Goal: Information Seeking & Learning: Find specific fact

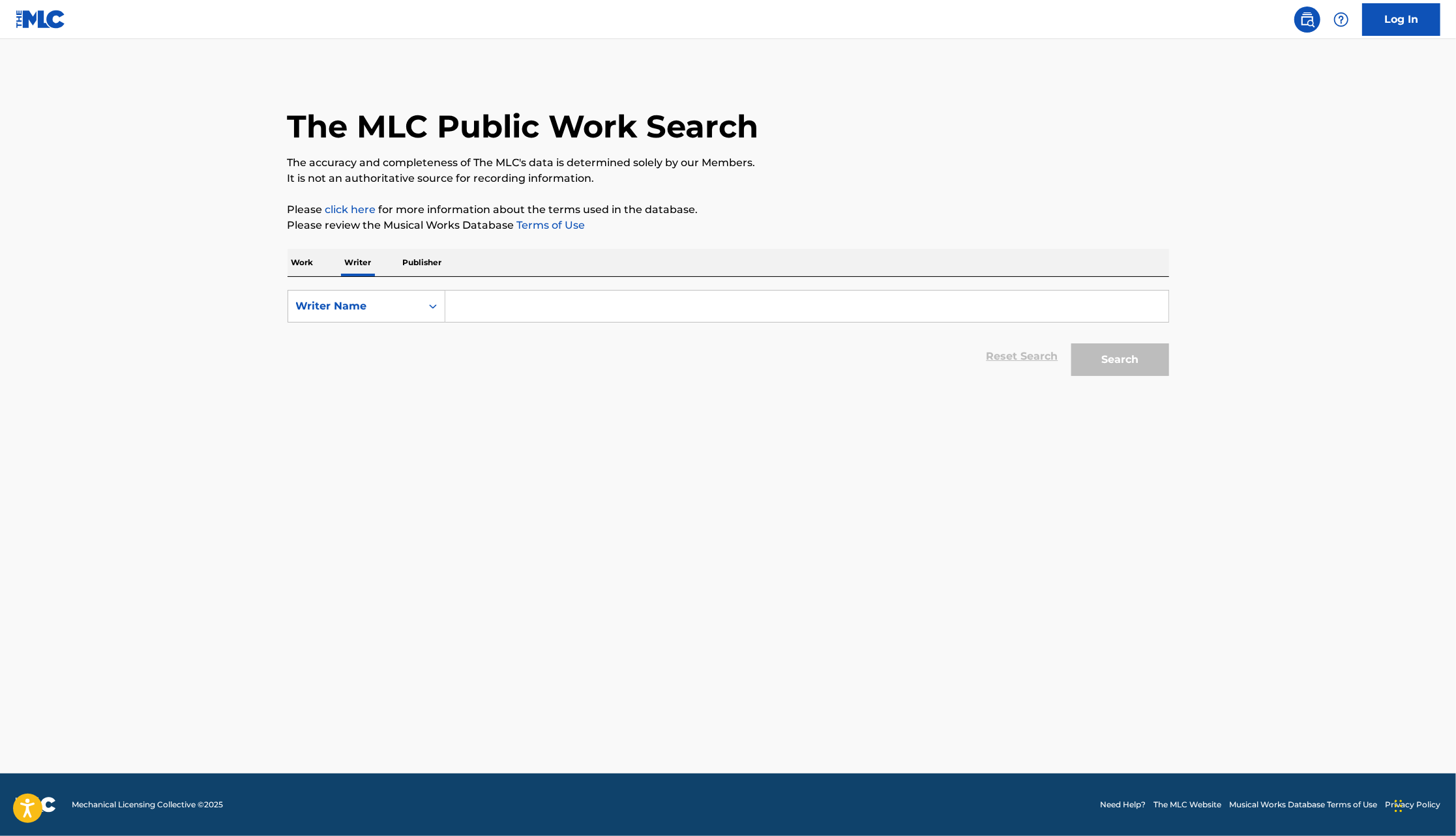
click at [606, 303] on input "Search Form" at bounding box center [806, 306] width 723 height 31
click at [426, 264] on p "Publisher" at bounding box center [422, 262] width 47 height 27
click at [517, 310] on input "Search Form" at bounding box center [806, 306] width 723 height 31
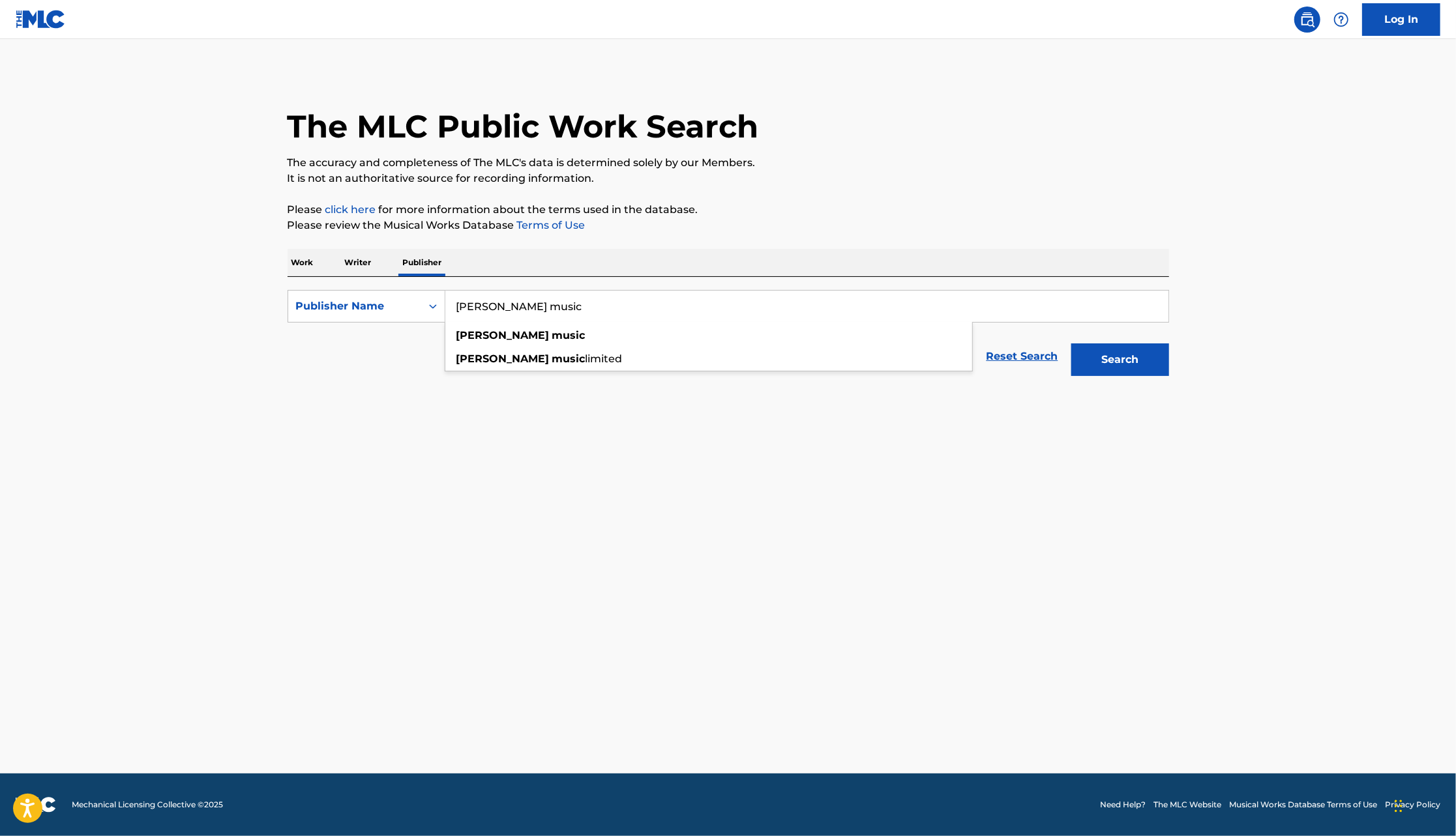
type input "[PERSON_NAME] music"
click at [1071, 343] on button "Search" at bounding box center [1120, 359] width 98 height 33
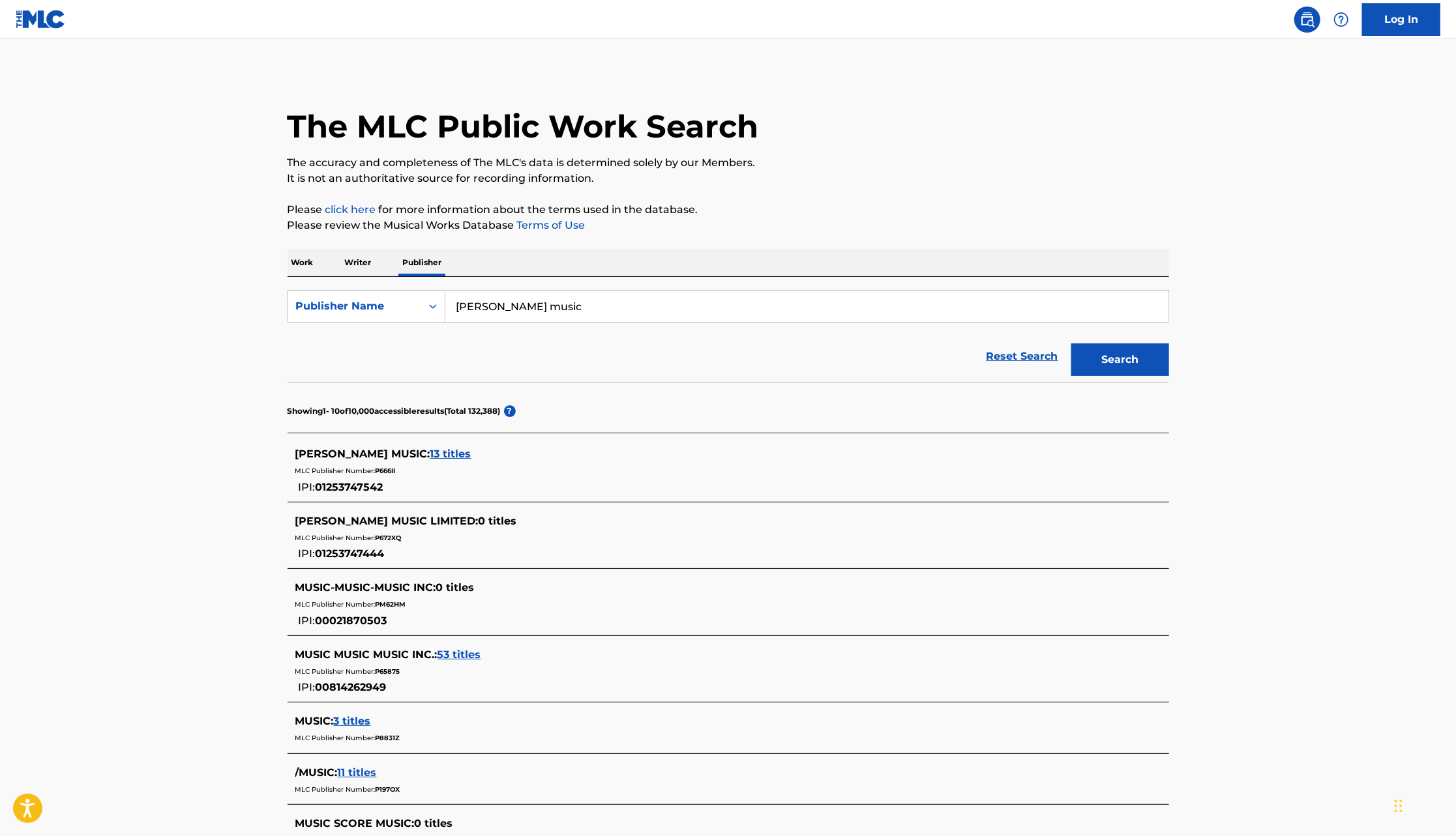
click at [430, 456] on span "13 titles" at bounding box center [450, 454] width 41 height 12
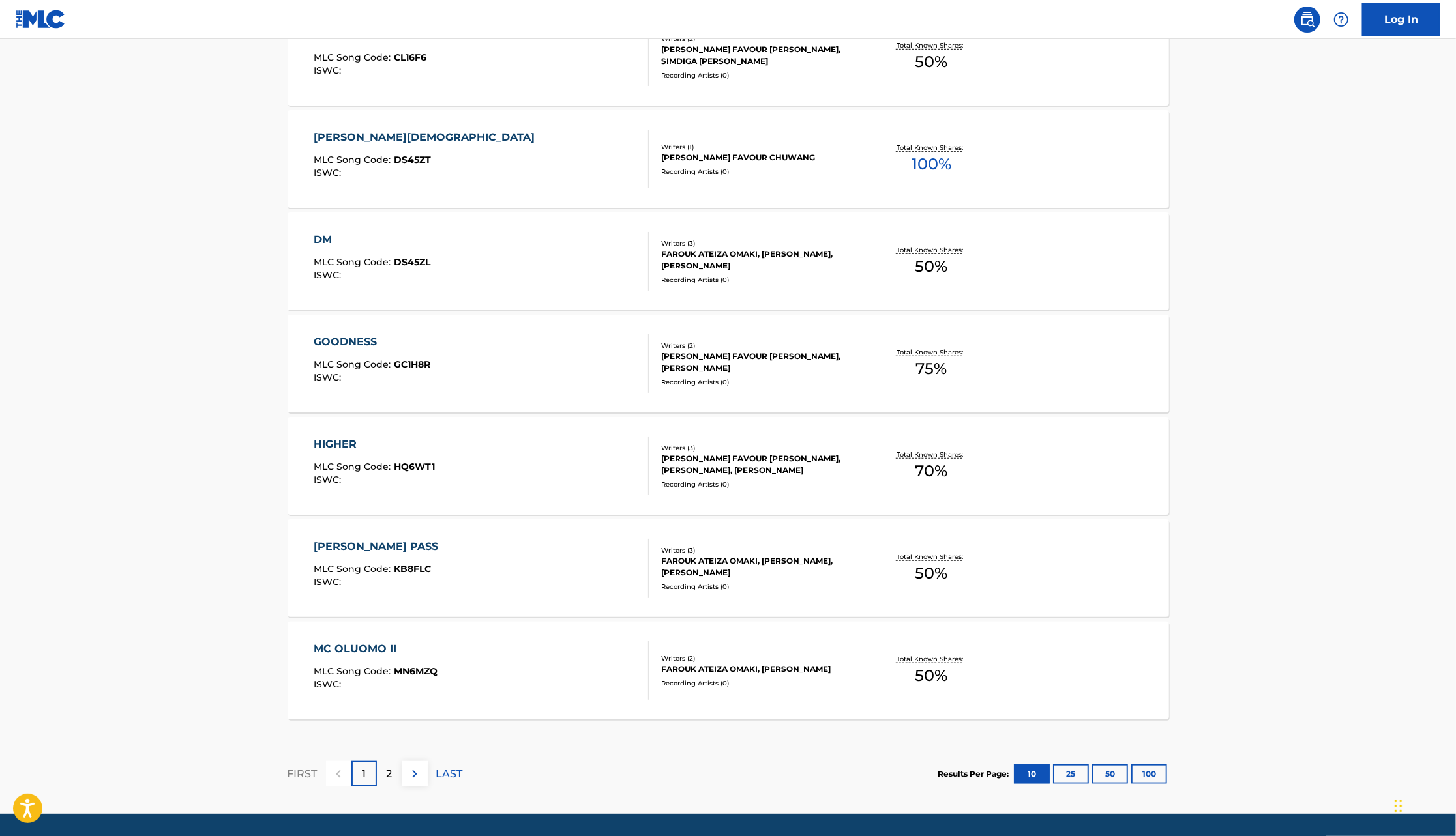
scroll to position [811, 0]
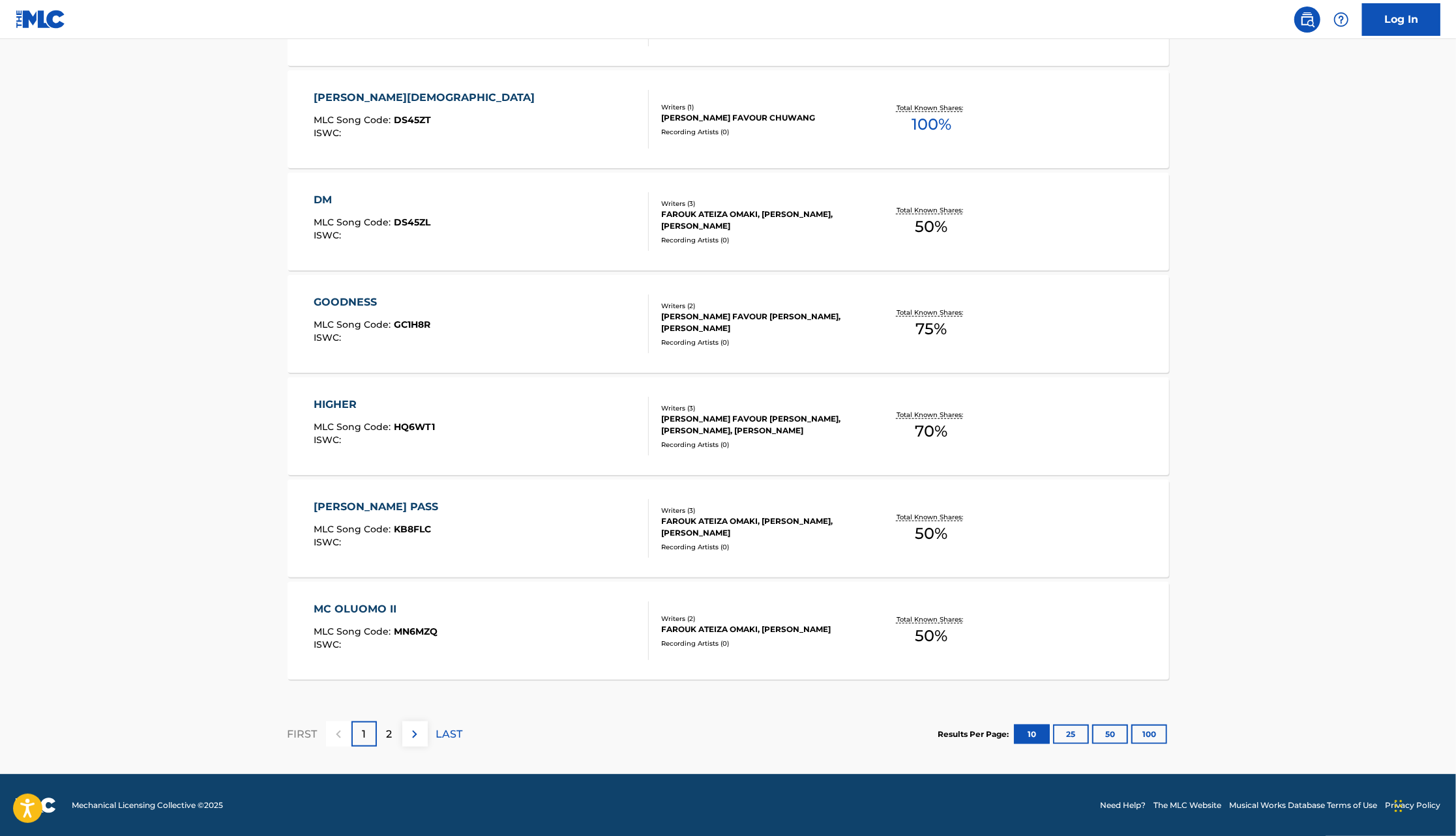
click at [1078, 728] on button "25" at bounding box center [1071, 734] width 36 height 19
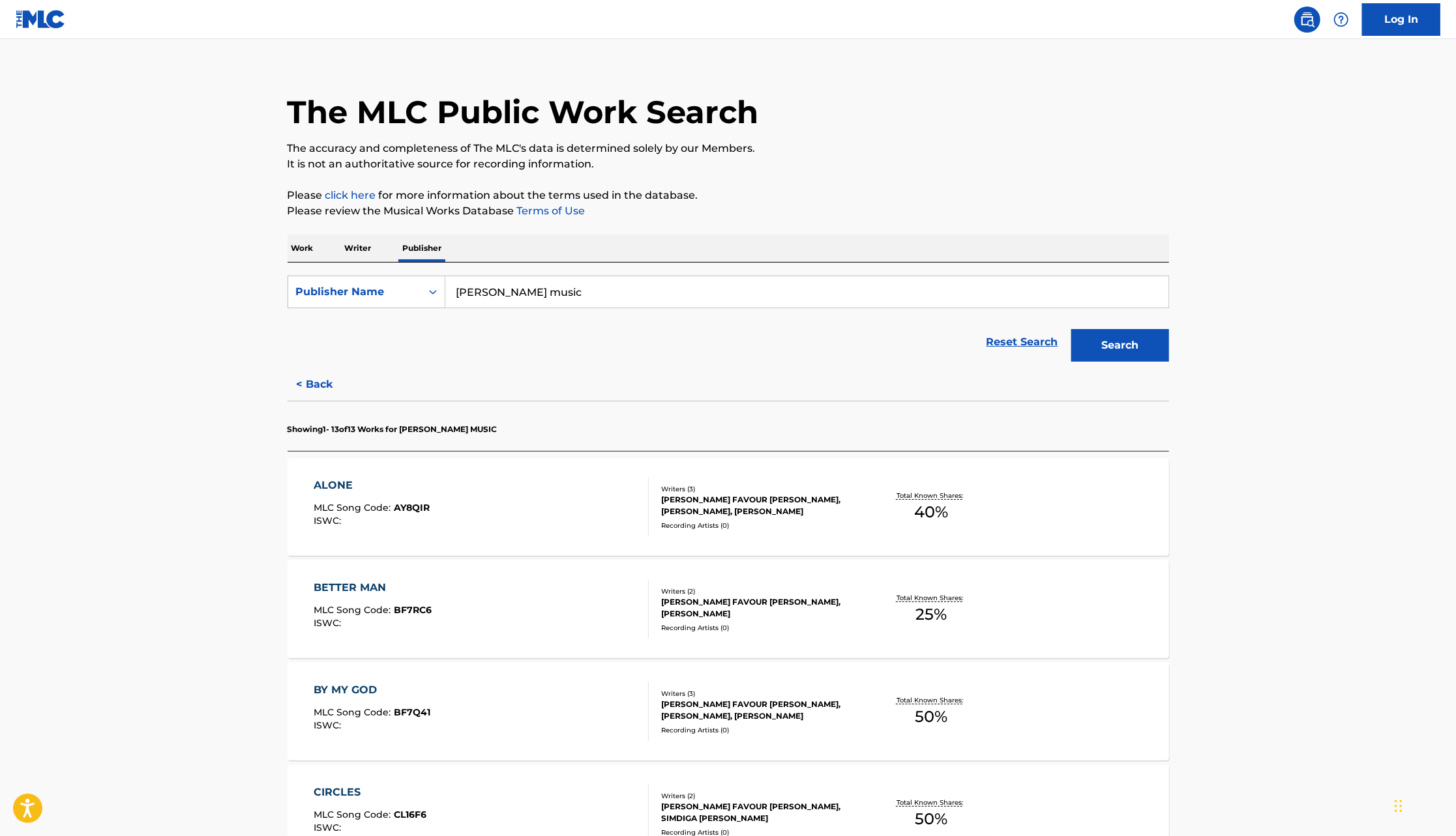
scroll to position [0, 0]
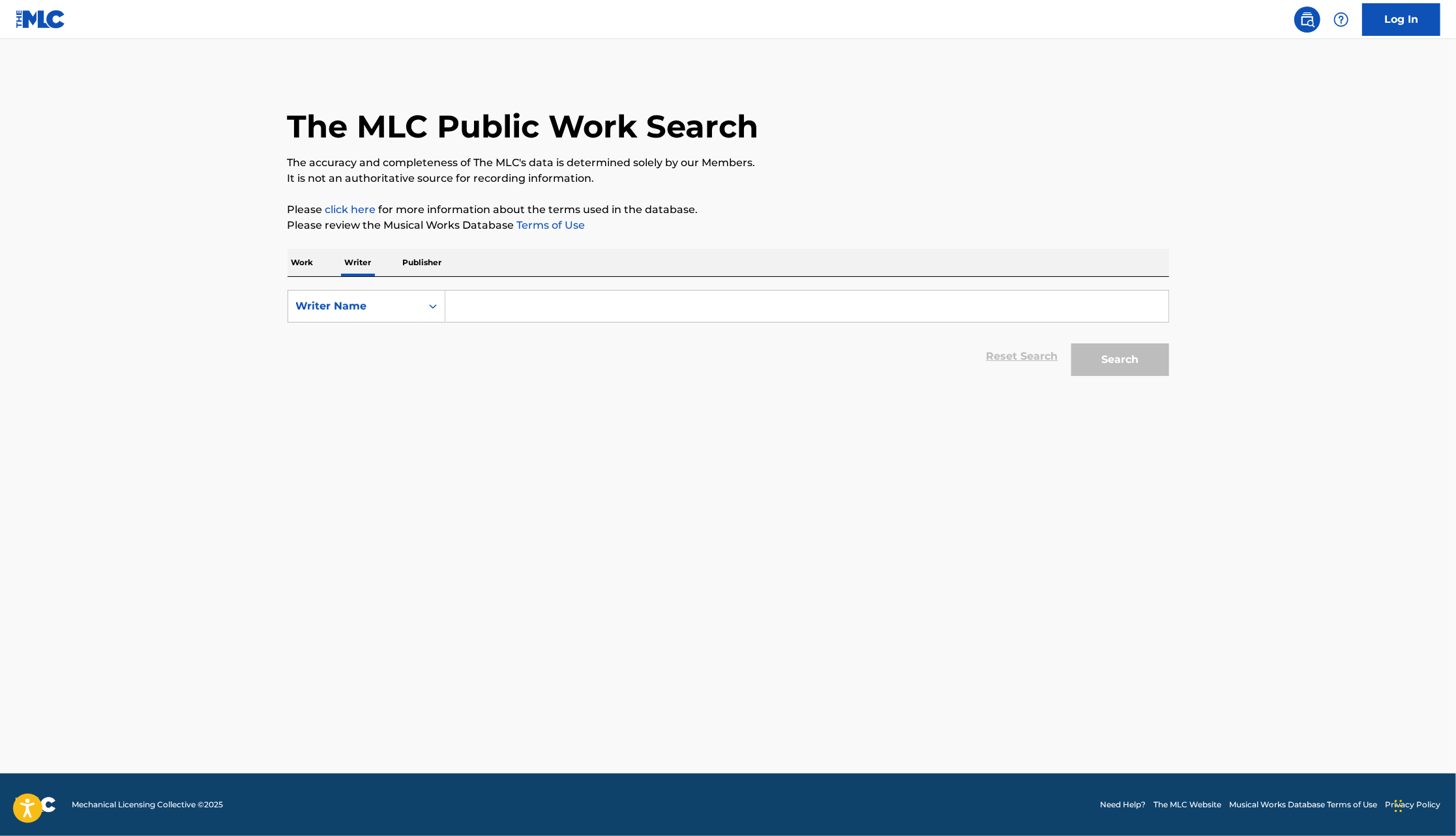
click at [539, 300] on input "Search Form" at bounding box center [806, 306] width 723 height 31
type input "bidemi olaoba"
click at [1071, 343] on button "Search" at bounding box center [1120, 359] width 98 height 33
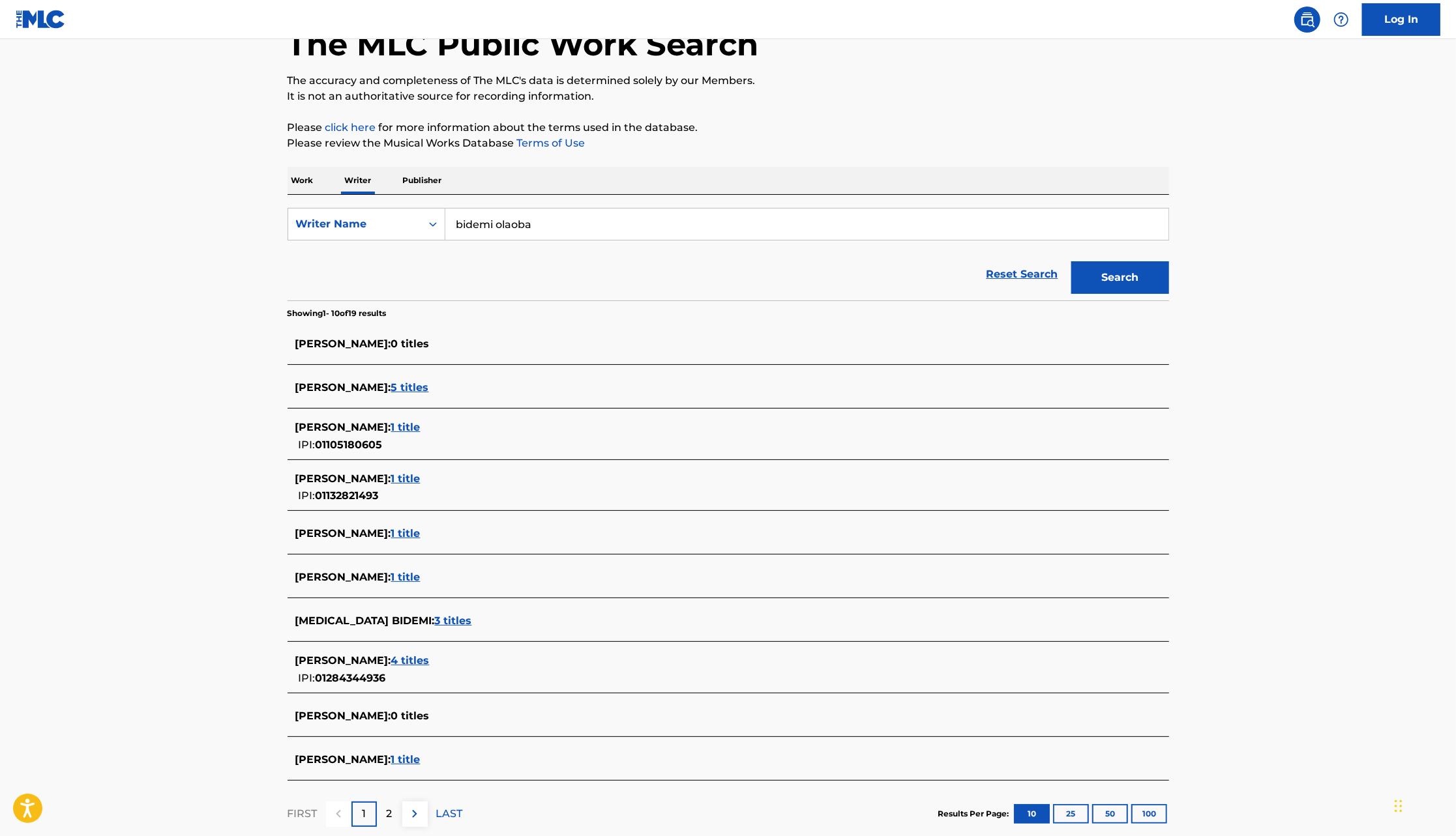
scroll to position [95, 0]
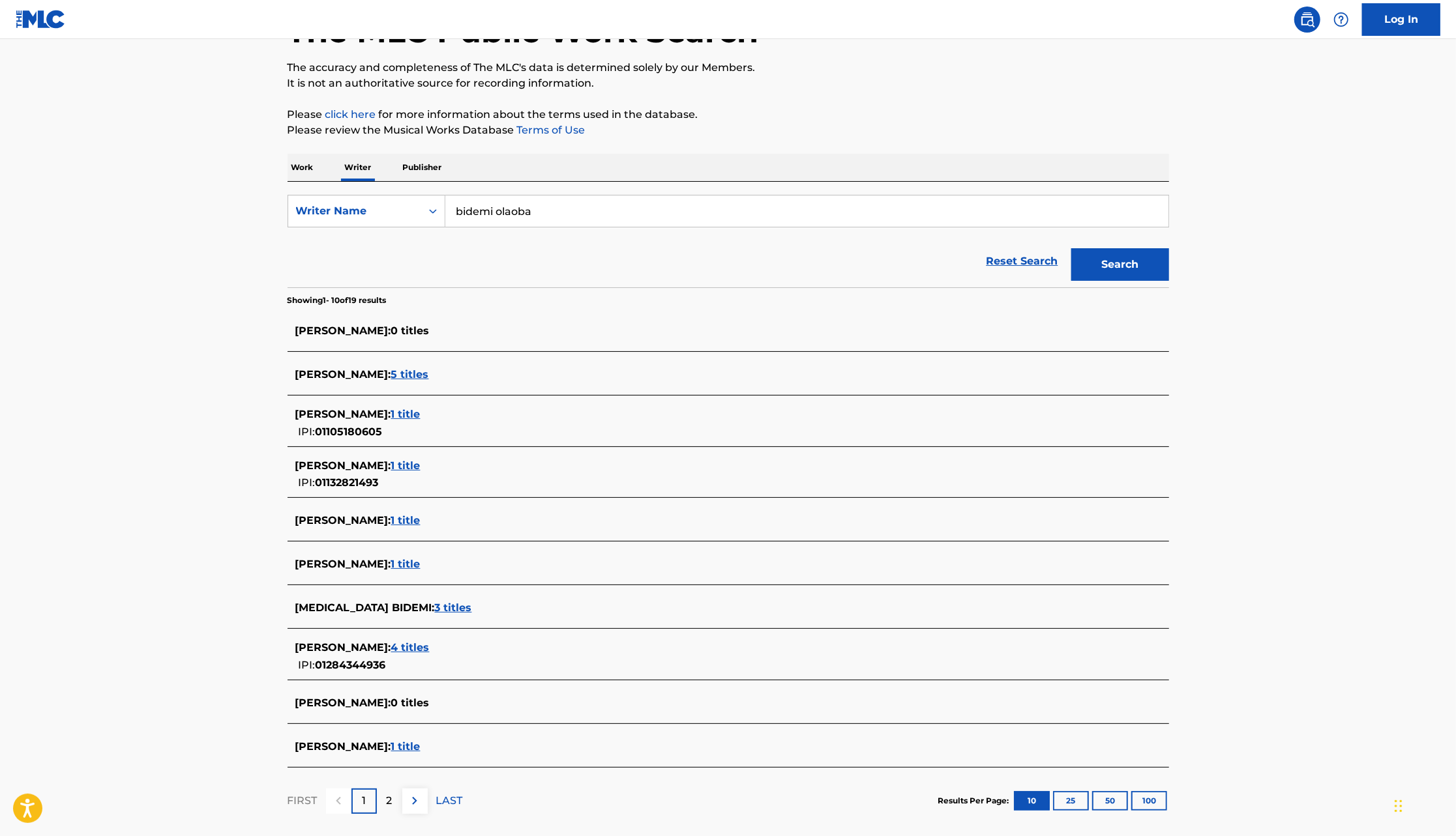
click at [408, 373] on span "5 titles" at bounding box center [410, 374] width 38 height 12
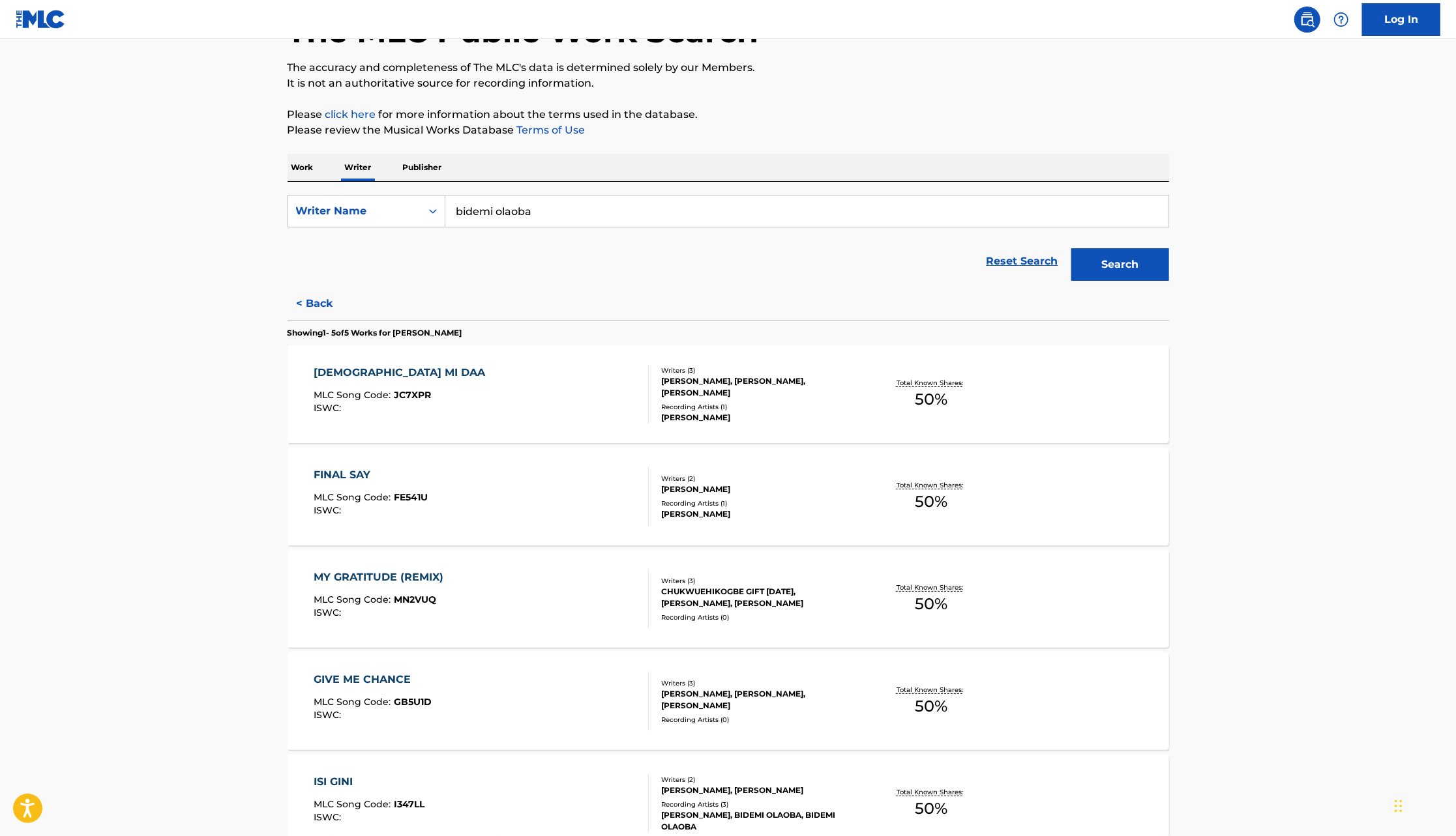
click at [774, 484] on div "TEMIDAYO BABTOPE JOSEPH, BIDEMI OLAOBA" at bounding box center [759, 489] width 197 height 12
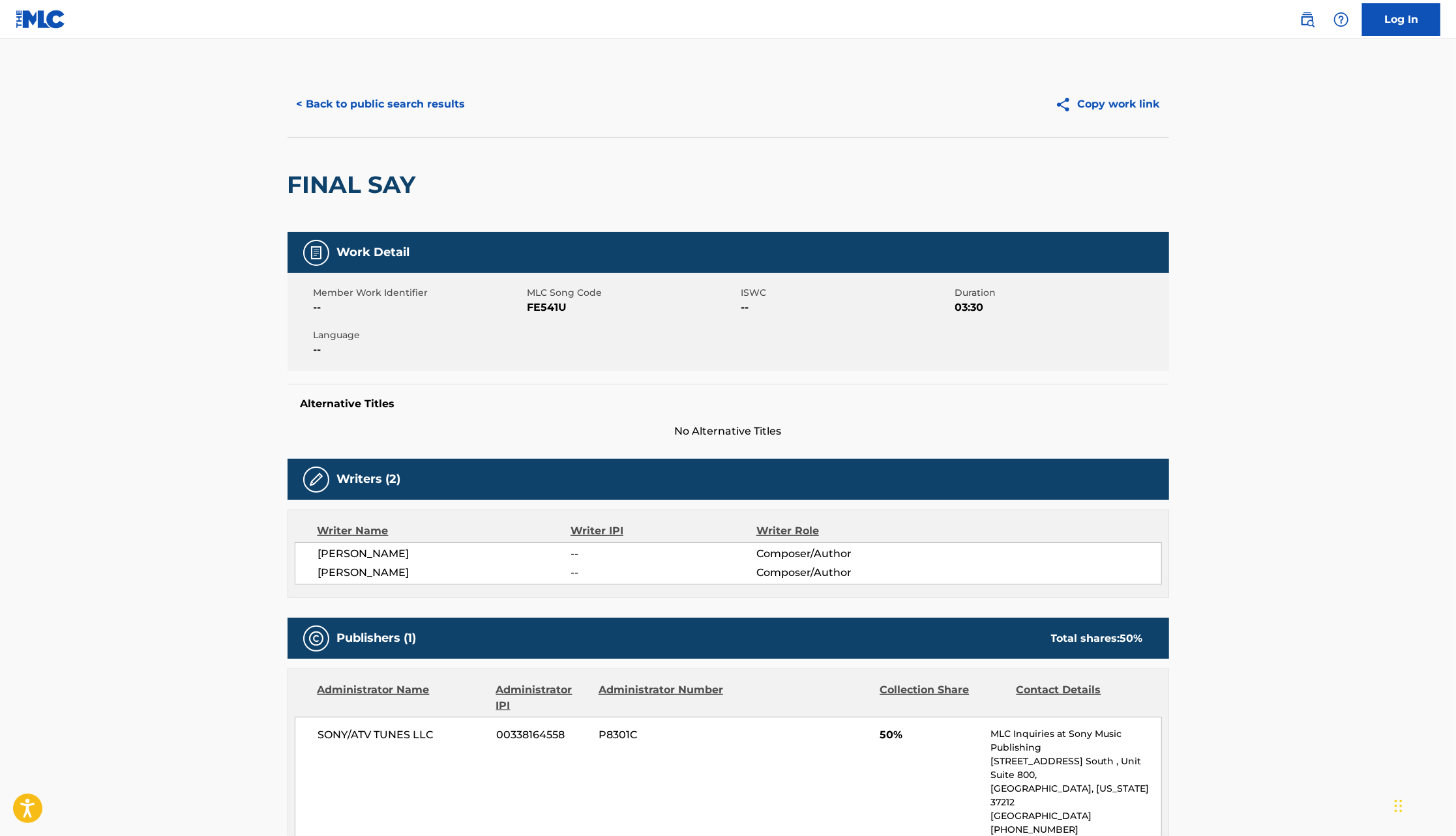
click at [331, 92] on button "< Back to public search results" at bounding box center [381, 104] width 187 height 33
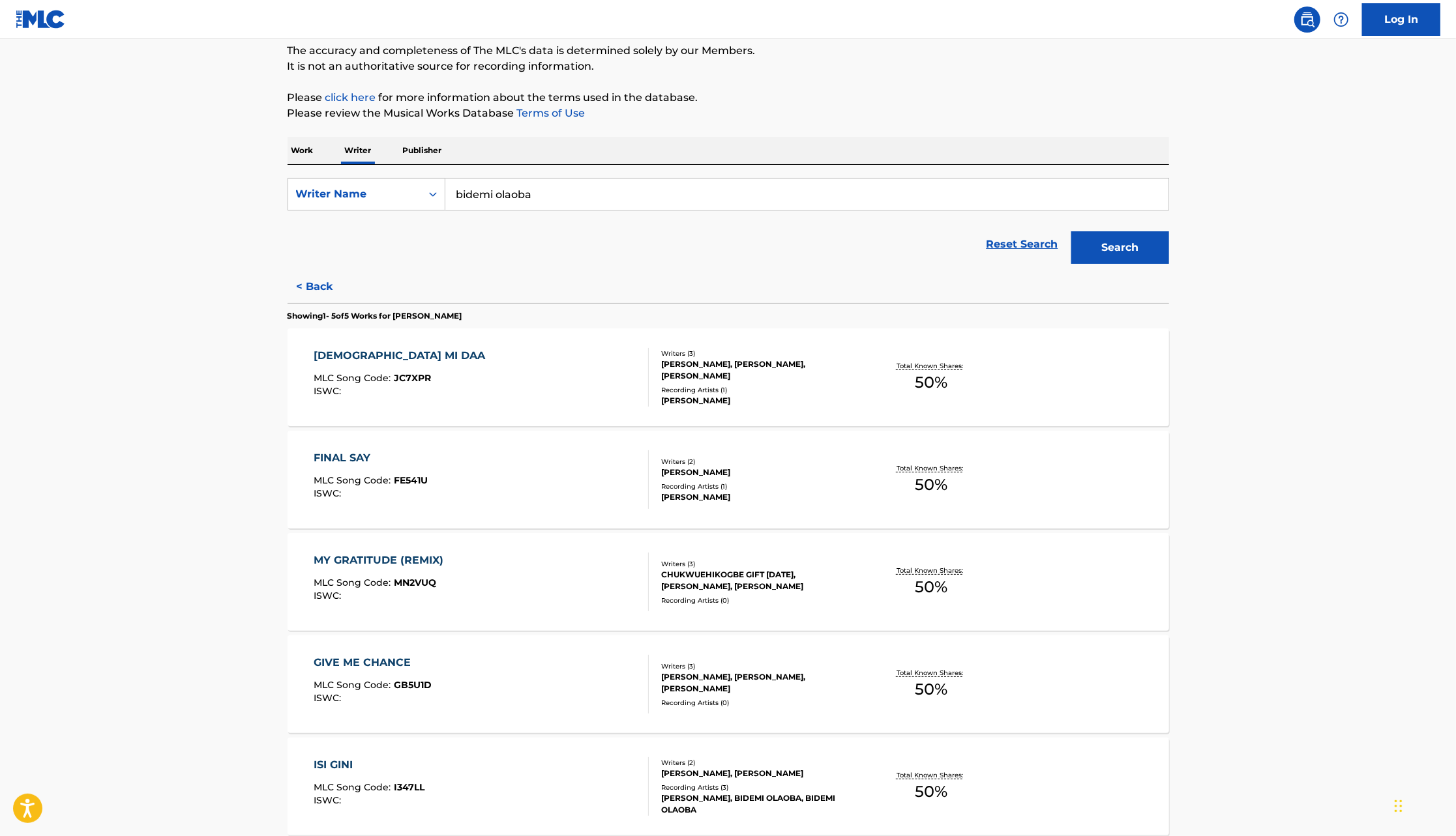
scroll to position [241, 0]
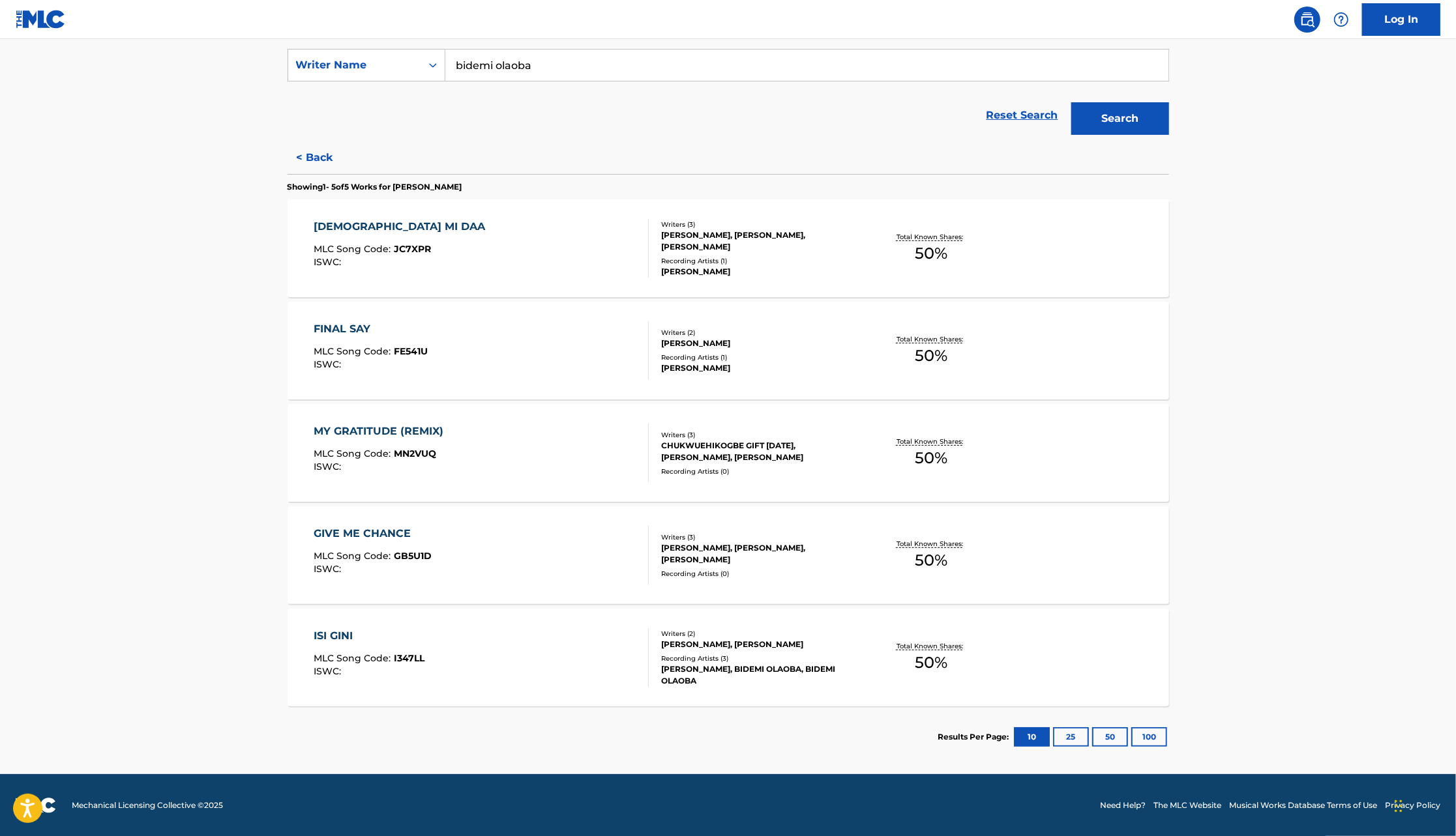
click at [774, 235] on div "TEMIDAYO BABTOPE JOSEPH, MIKE ABDUL, BIDEMI OLAOBA" at bounding box center [759, 241] width 197 height 23
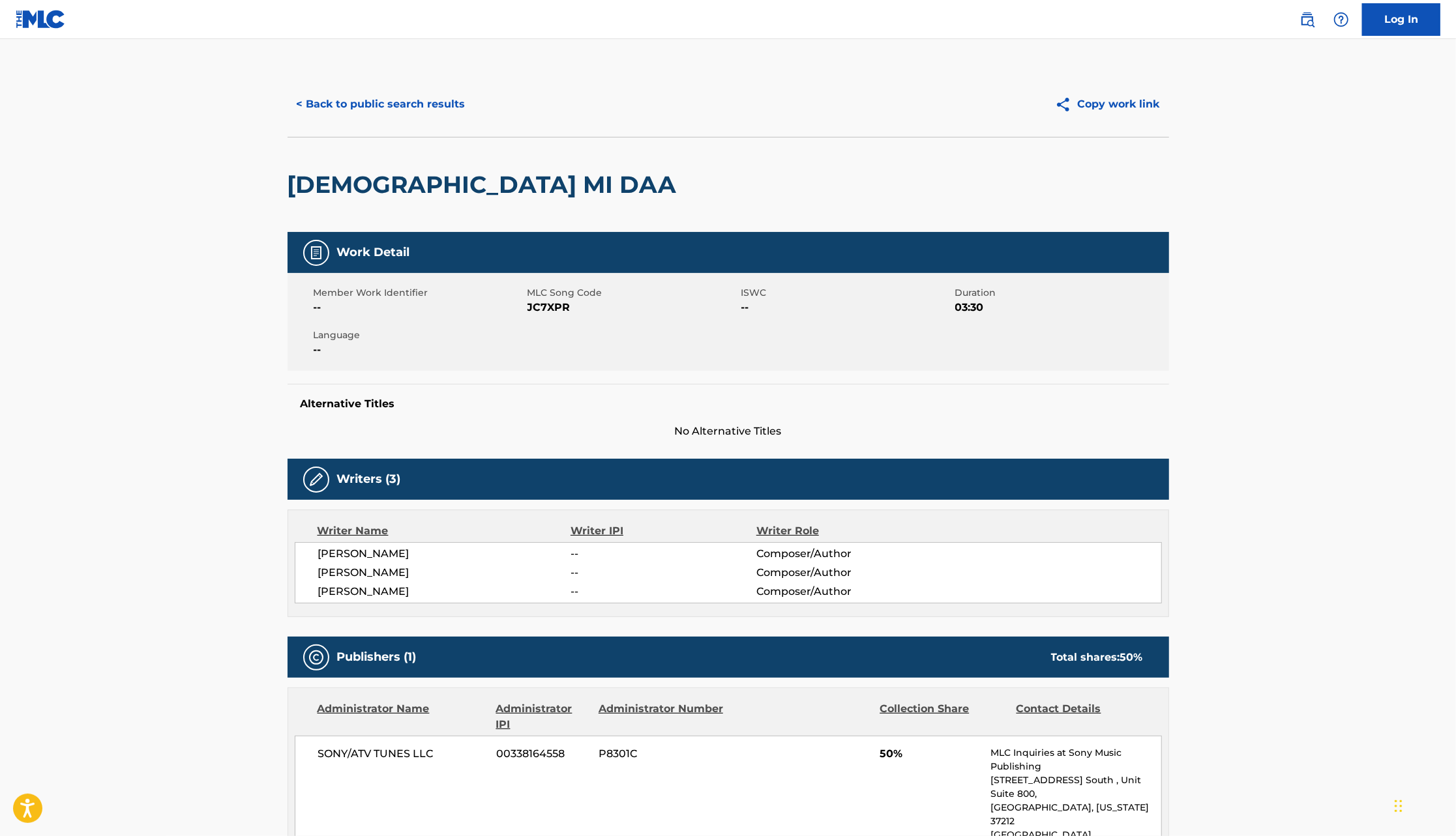
click at [406, 107] on button "< Back to public search results" at bounding box center [381, 104] width 187 height 33
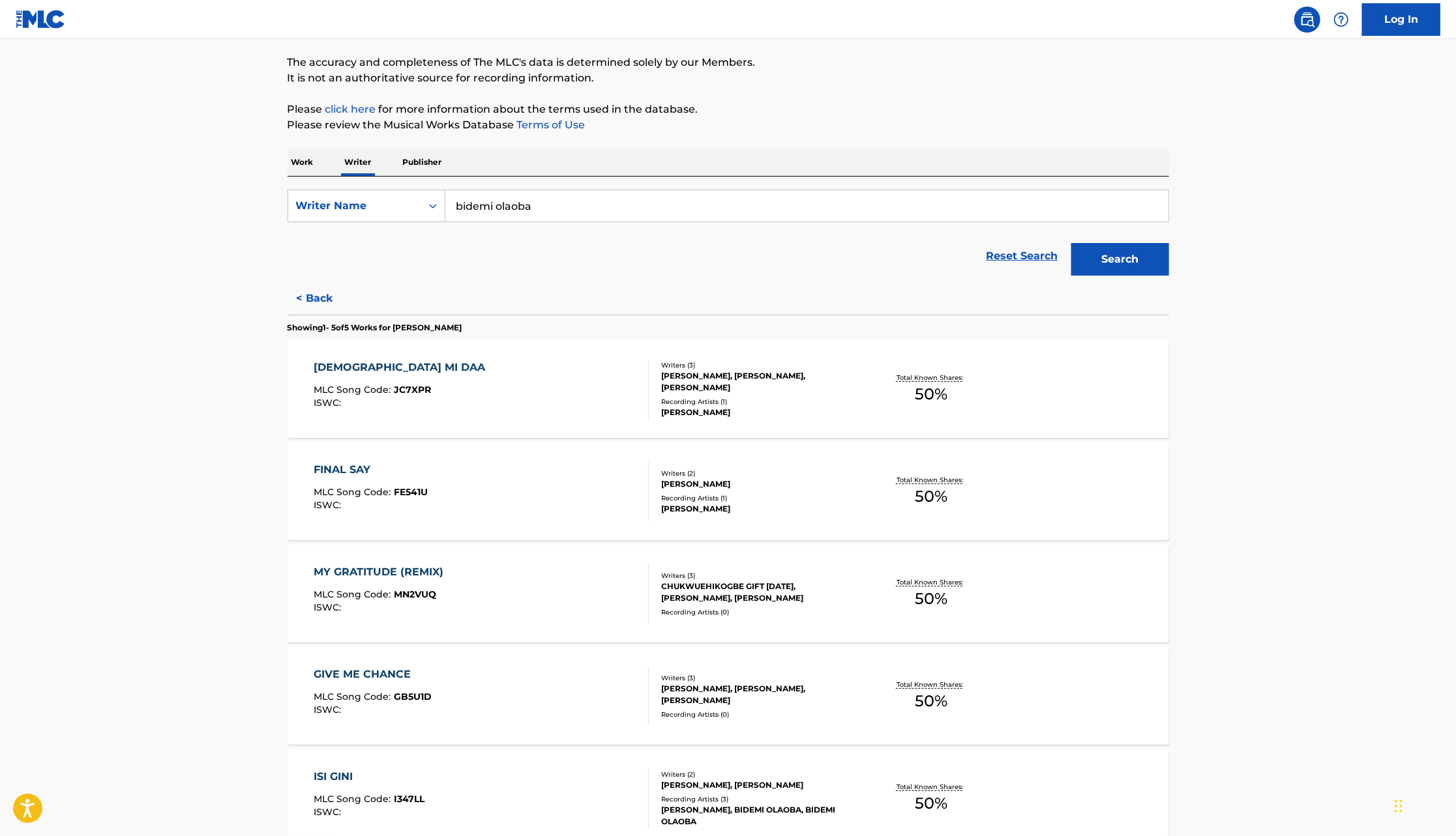
scroll to position [241, 0]
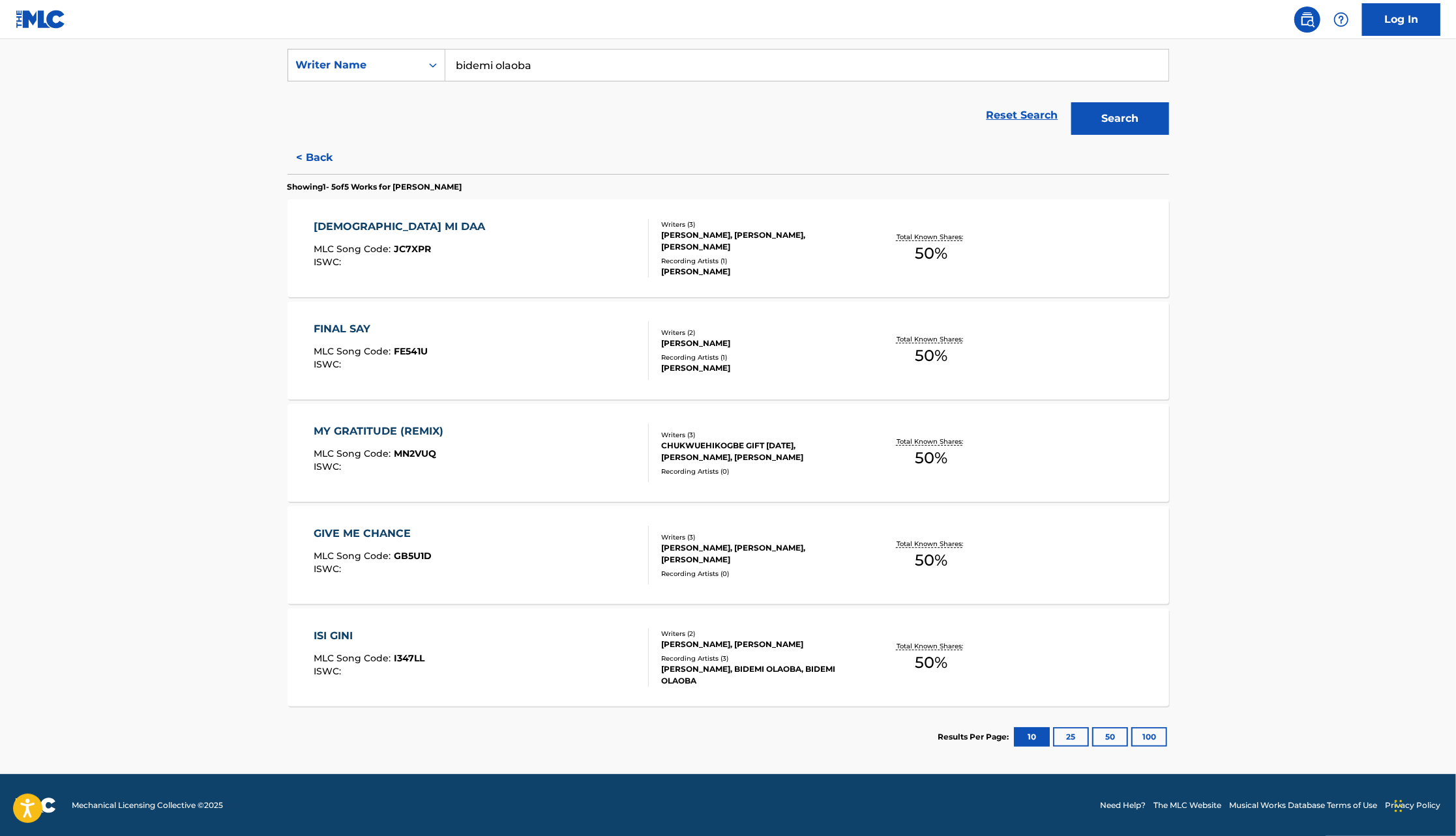
click at [723, 574] on div "Recording Artists ( 0 )" at bounding box center [759, 574] width 197 height 10
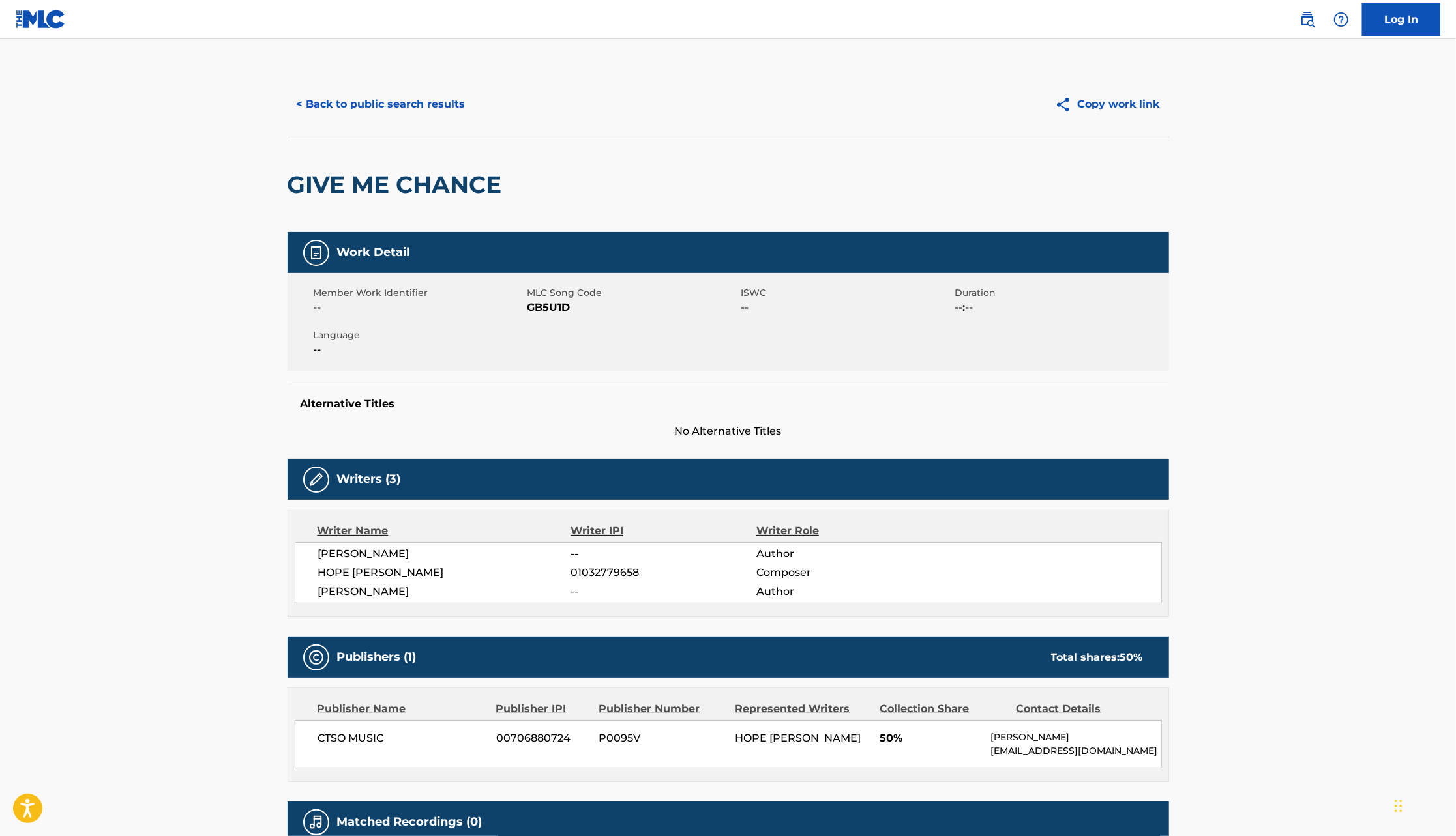
click at [427, 99] on button "< Back to public search results" at bounding box center [381, 104] width 187 height 33
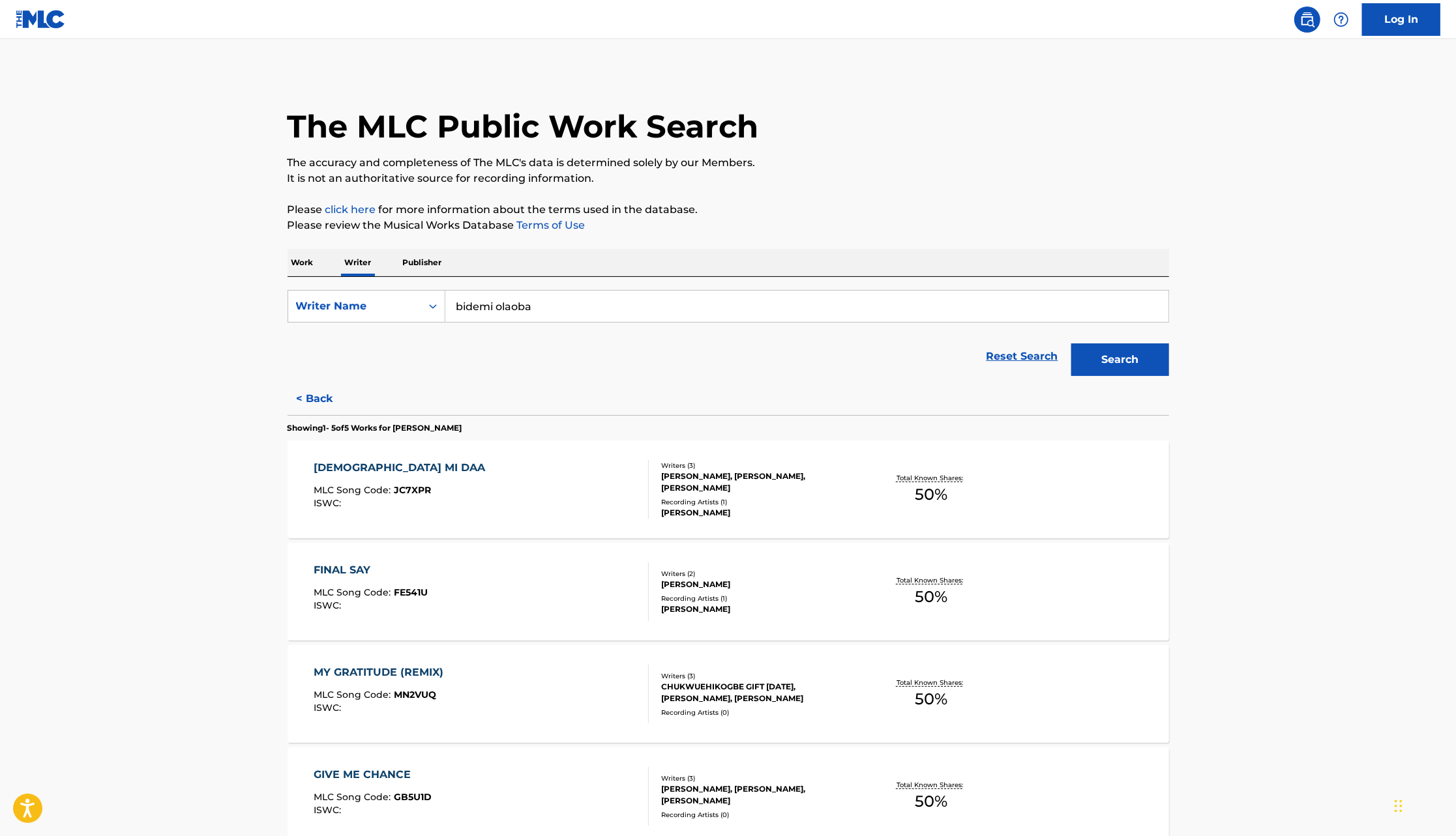
scroll to position [241, 0]
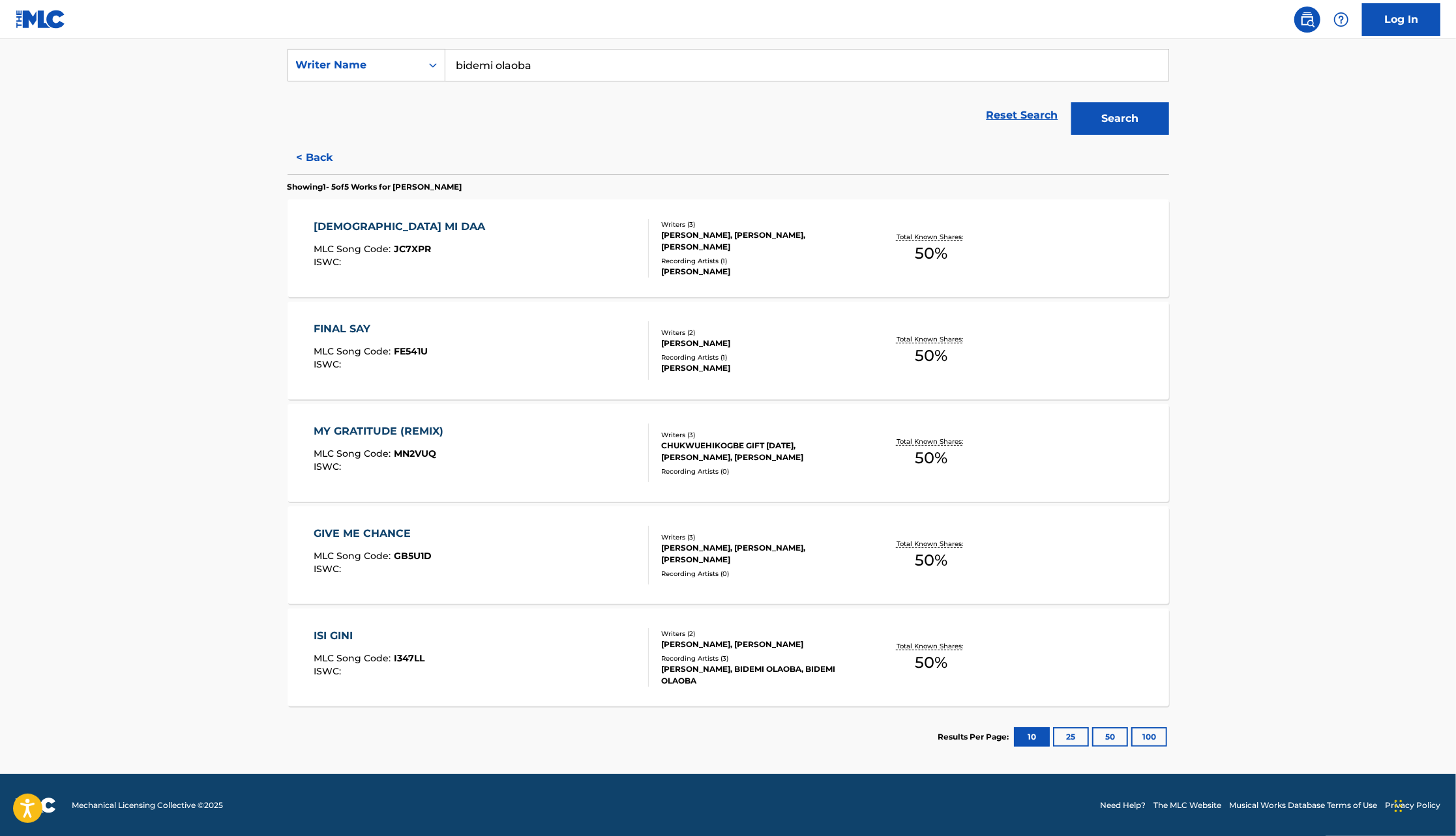
click at [714, 681] on div "BIDEMI OLAOBA, BIDEMI OLAOBA, BIDEMI OLAOBA" at bounding box center [759, 675] width 197 height 23
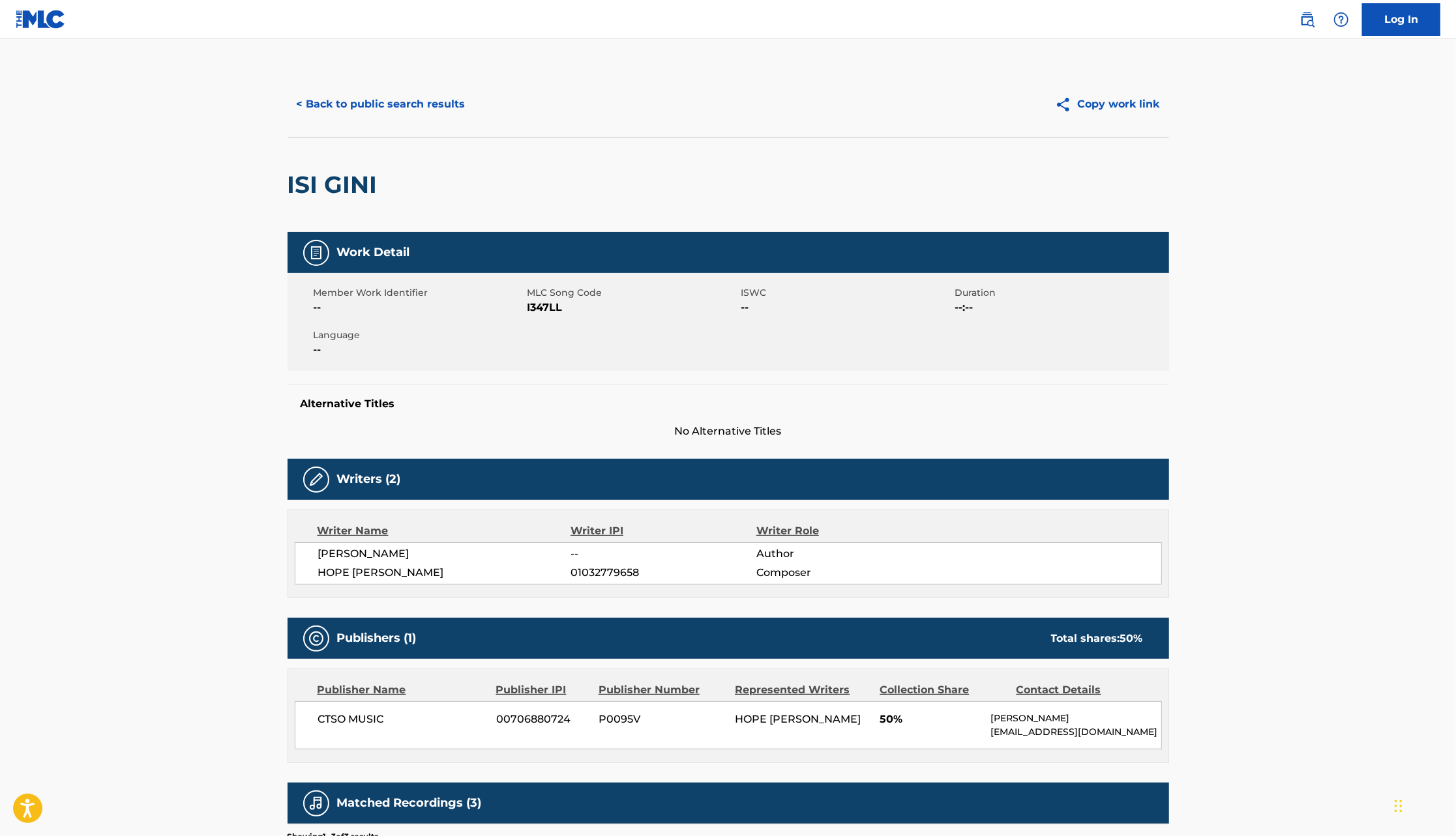
click at [449, 106] on button "< Back to public search results" at bounding box center [381, 104] width 187 height 33
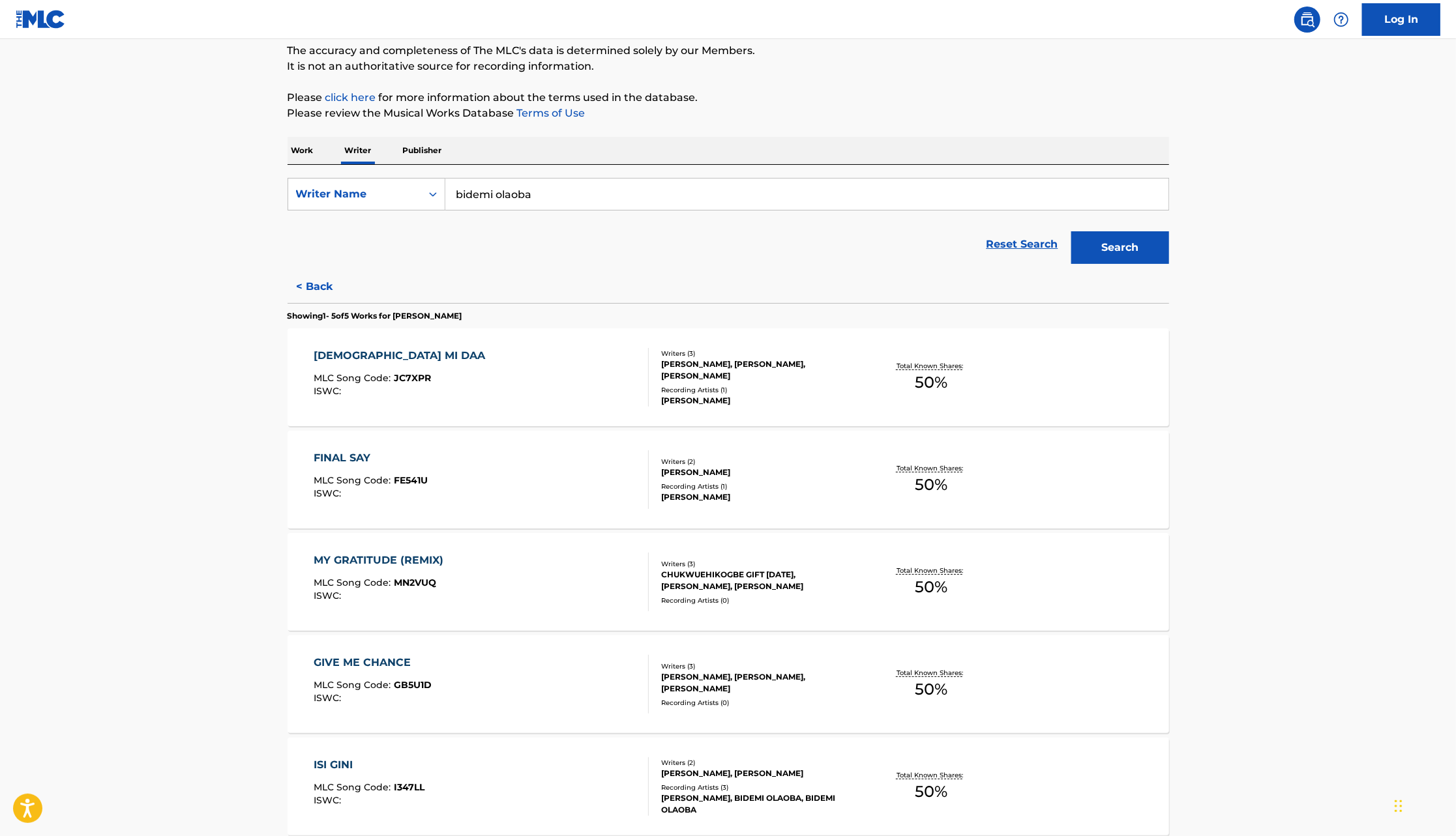
scroll to position [241, 0]
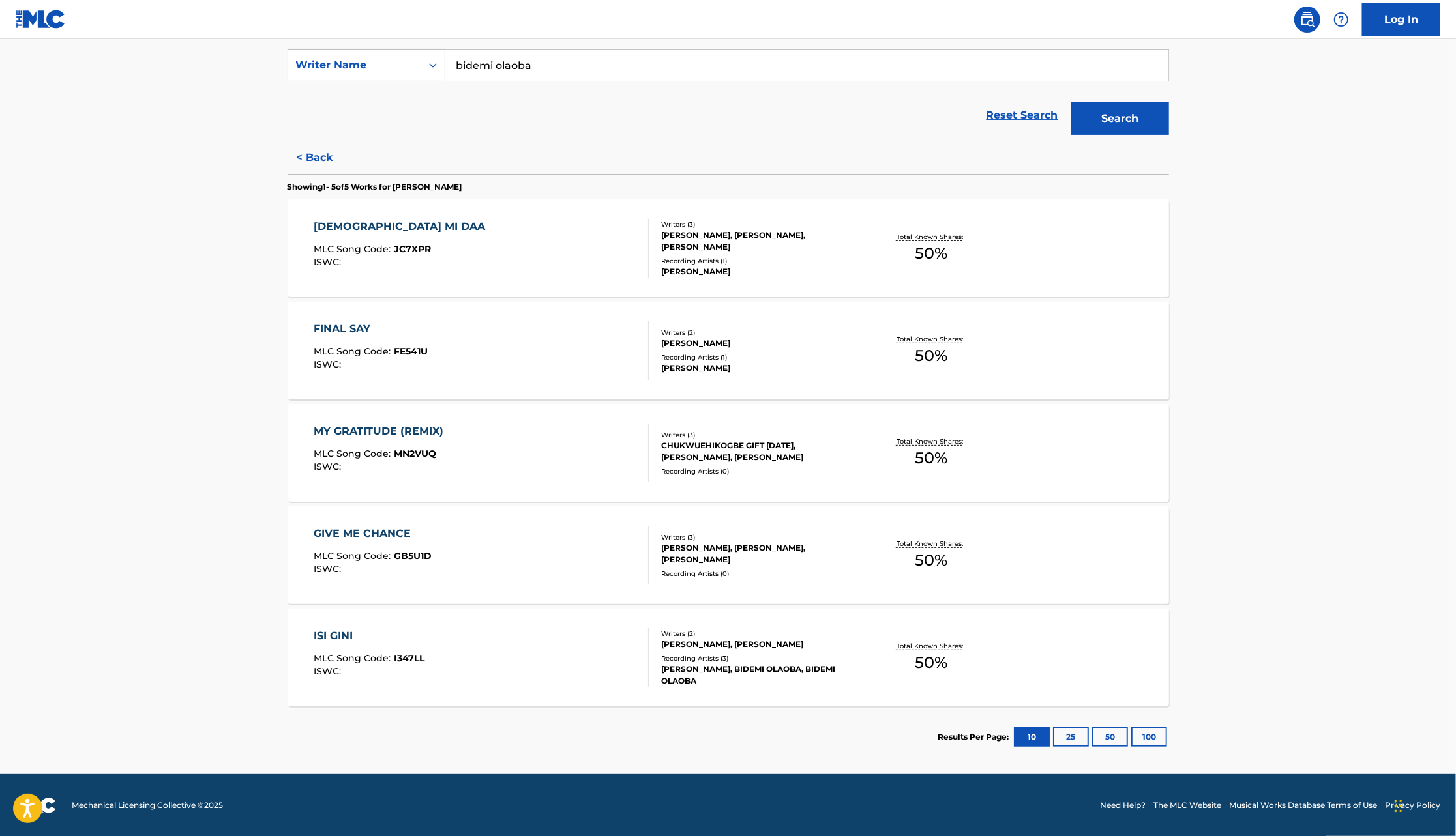
click at [1072, 741] on button "25" at bounding box center [1071, 737] width 36 height 19
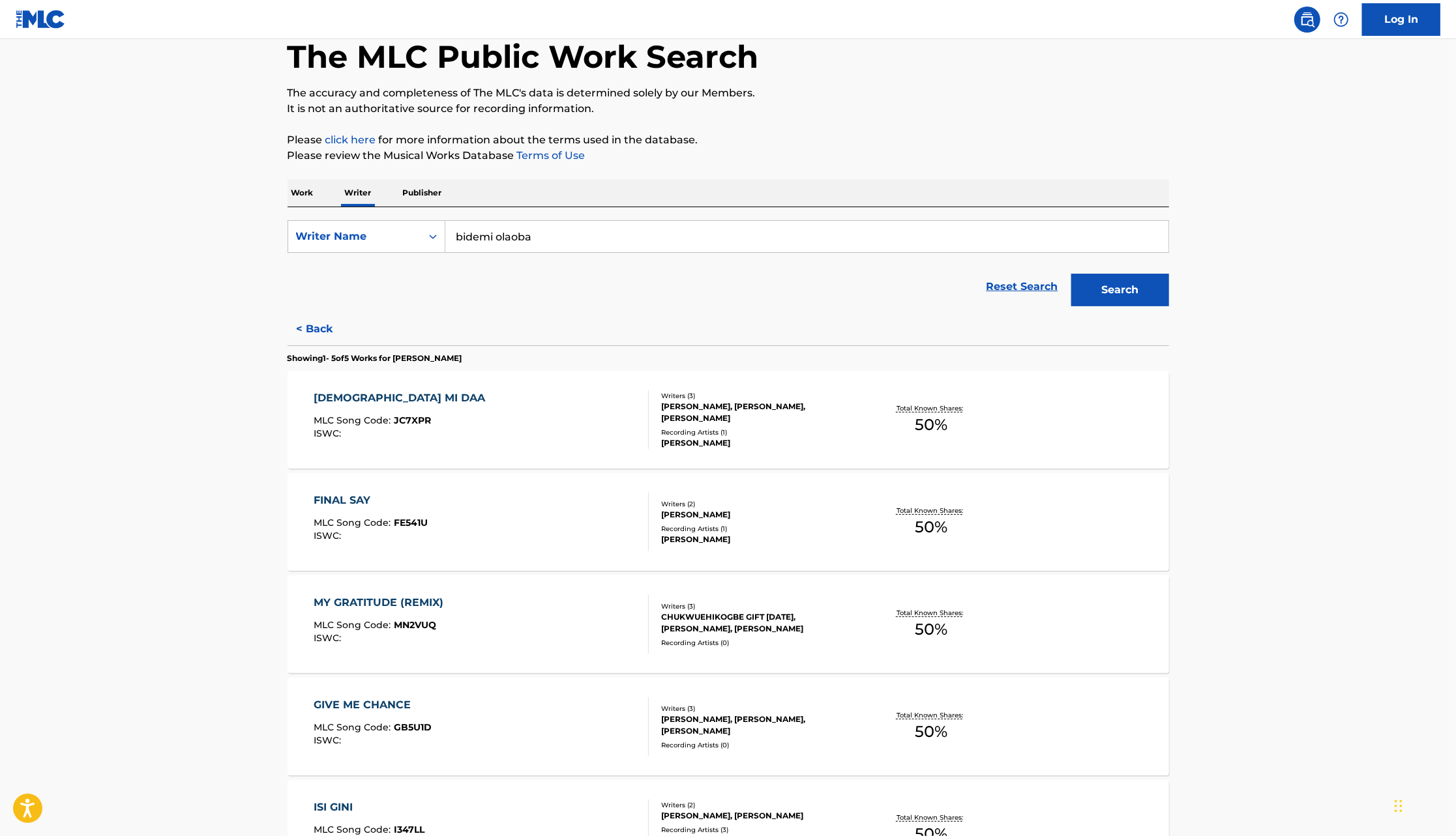
scroll to position [0, 0]
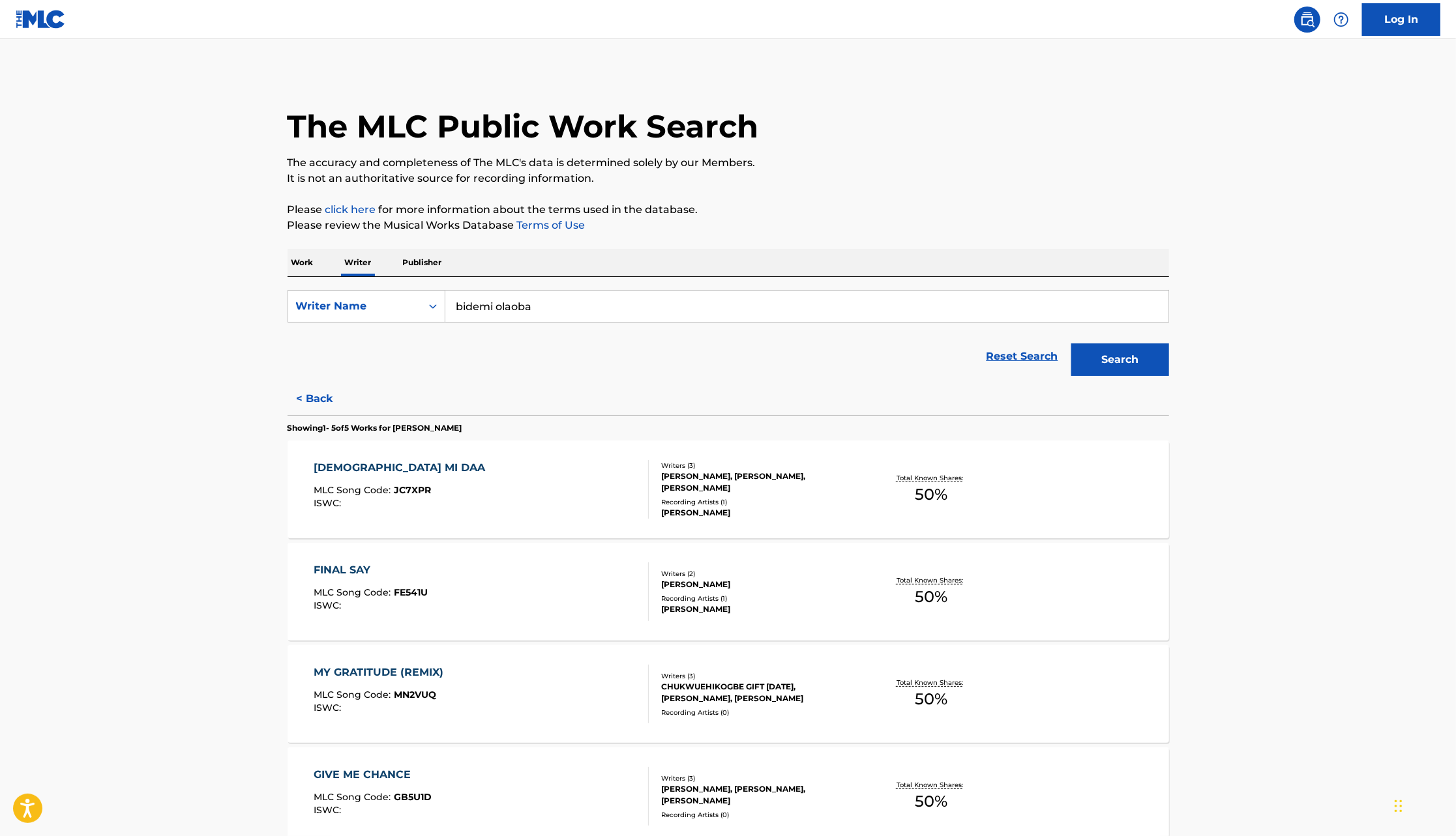
click at [326, 394] on button "< Back" at bounding box center [326, 399] width 78 height 33
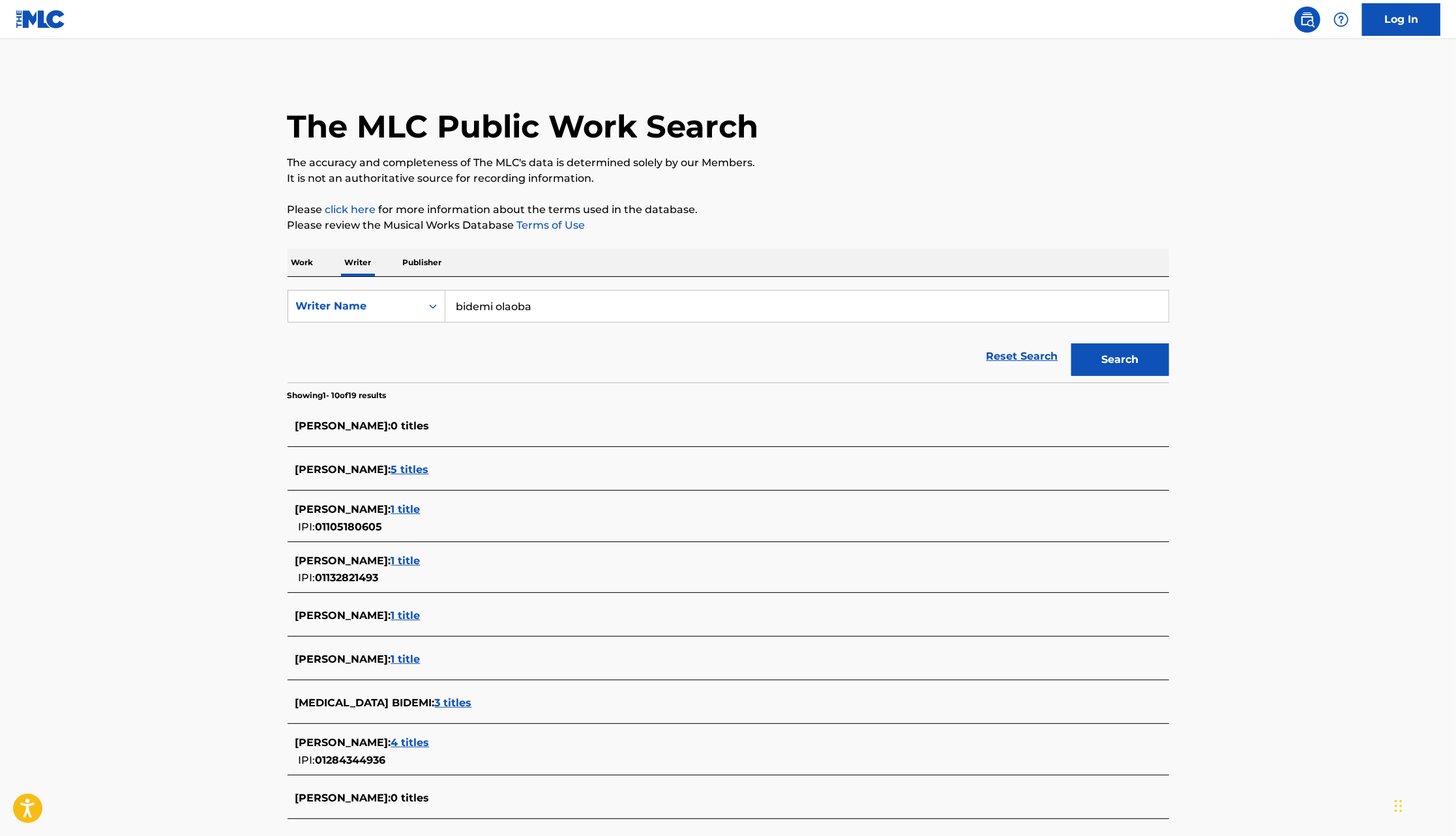
drag, startPoint x: 326, startPoint y: 394, endPoint x: 440, endPoint y: 356, distance: 120.2
click at [440, 356] on div "SearchWithCriteria67d031fe-de84-4cb3-9af5-4fcc7ed5090d Writer Name bidemi olaob…" at bounding box center [728, 603] width 881 height 653
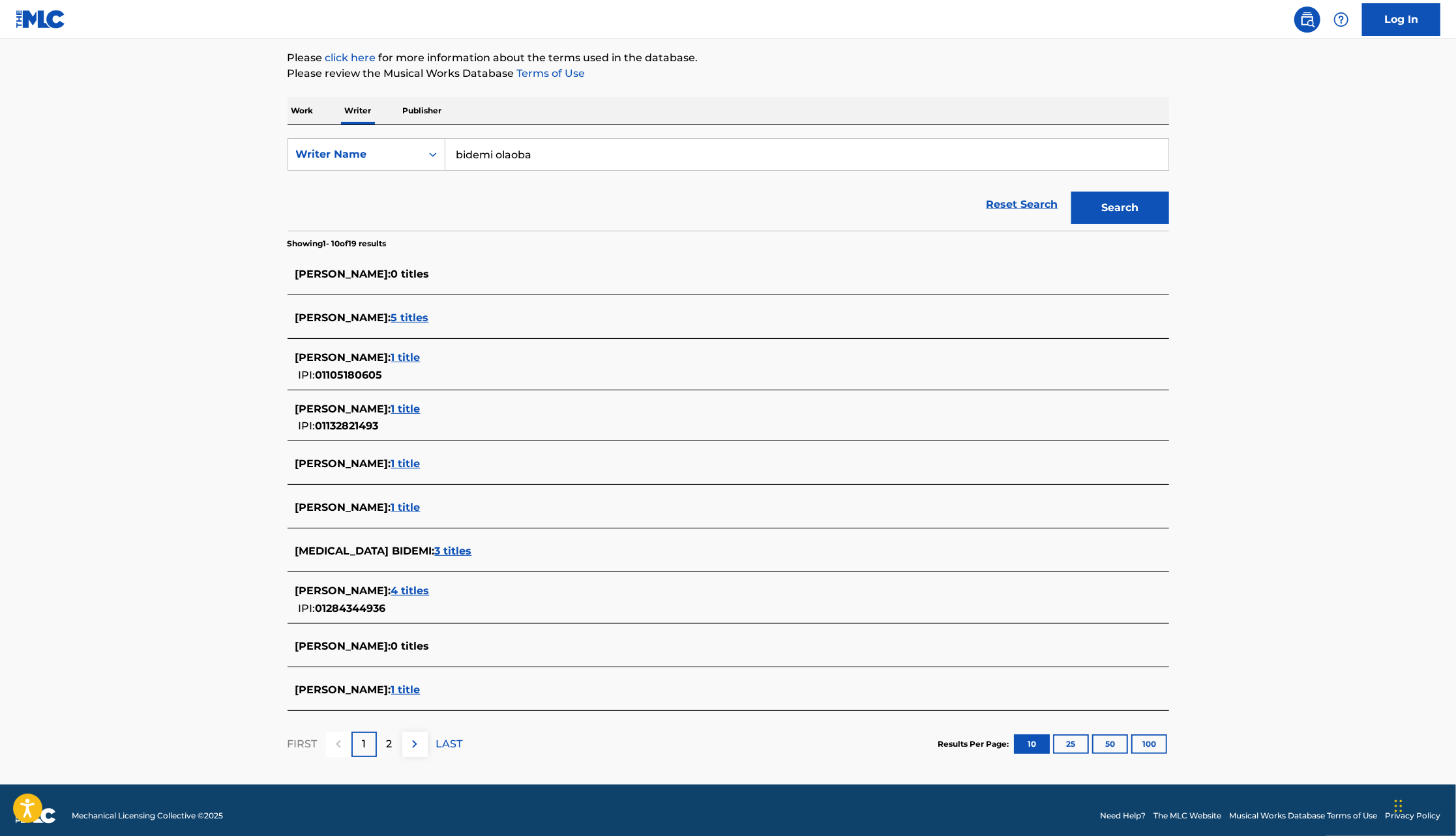
scroll to position [161, 0]
